Goal: Task Accomplishment & Management: Use online tool/utility

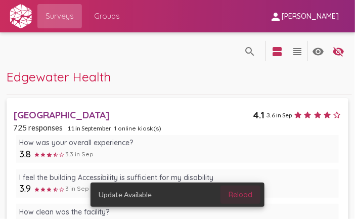
click at [238, 194] on span "Reload" at bounding box center [241, 194] width 24 height 9
